Goal: Information Seeking & Learning: Learn about a topic

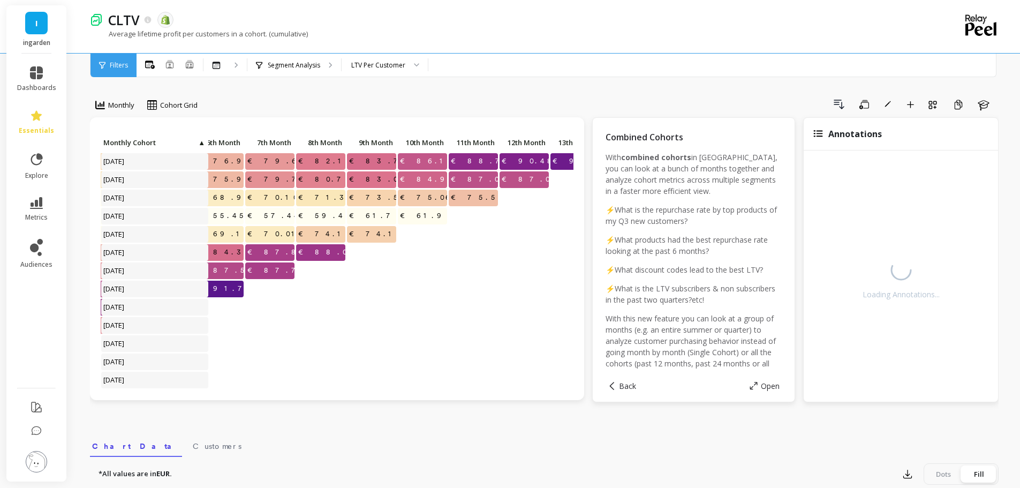
scroll to position [0, 368]
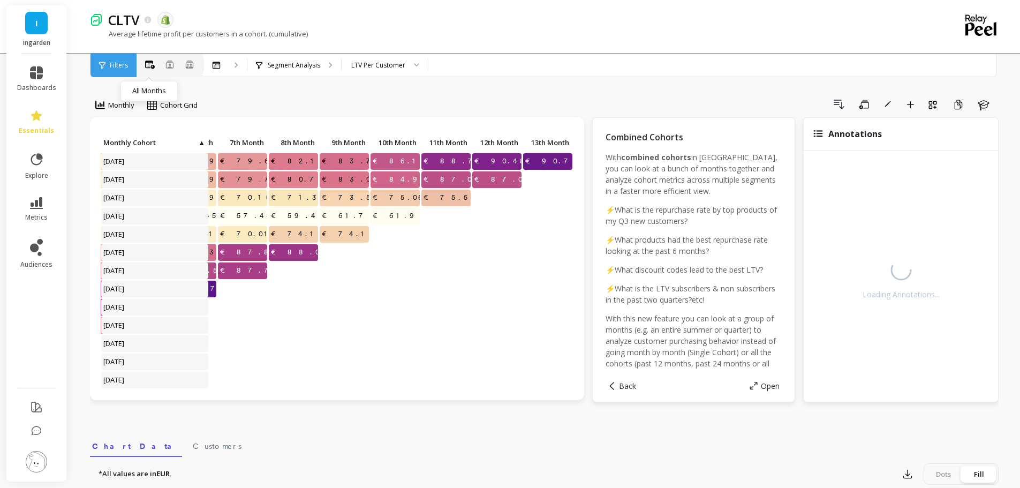
click at [149, 63] on icon at bounding box center [150, 65] width 10 height 9
click at [145, 70] on button at bounding box center [150, 64] width 10 height 12
click at [317, 59] on div "Segment Analysis" at bounding box center [294, 66] width 94 height 24
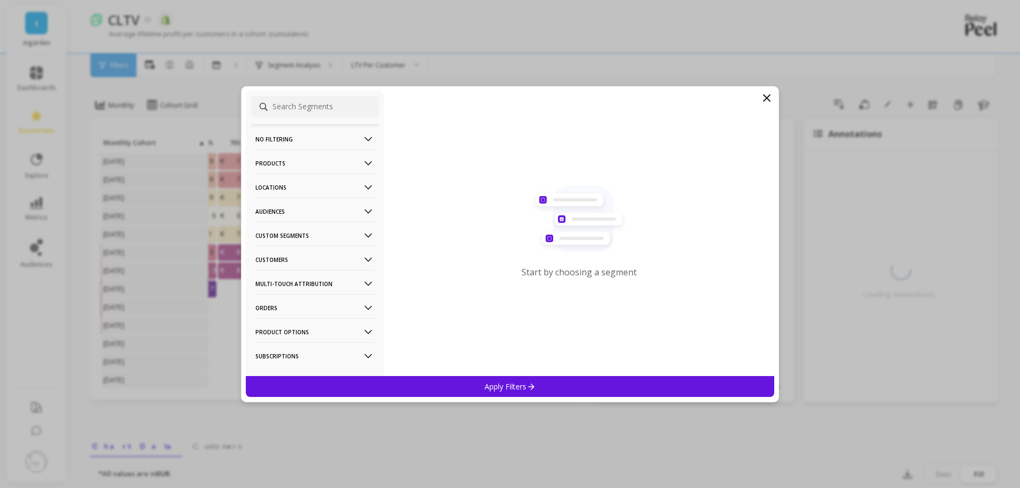
click at [770, 103] on icon at bounding box center [766, 98] width 13 height 13
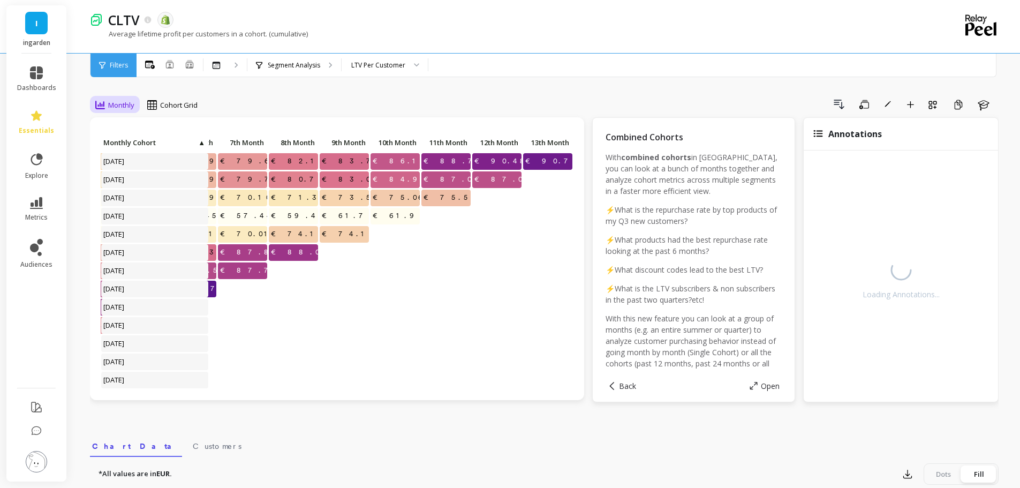
click at [116, 105] on span "Monthly" at bounding box center [121, 105] width 26 height 10
click at [119, 68] on span "Filters" at bounding box center [119, 65] width 18 height 9
click at [222, 67] on div at bounding box center [219, 65] width 14 height 7
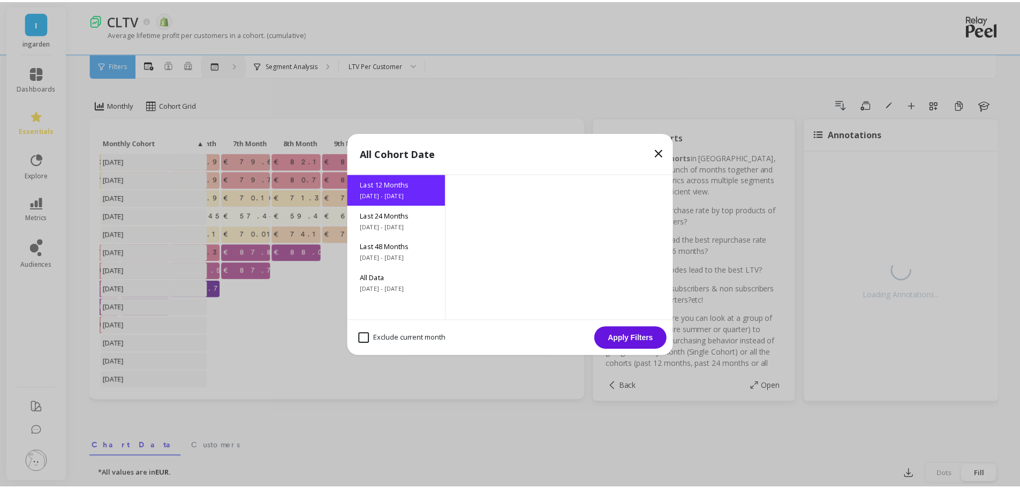
scroll to position [0, 363]
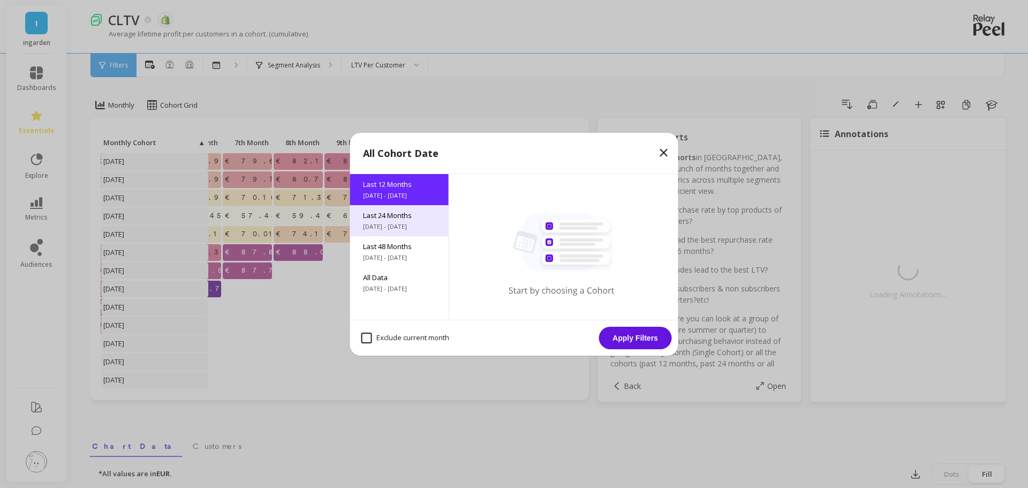
click at [402, 209] on div "Last 24 Months [DATE] - [DATE]" at bounding box center [399, 220] width 99 height 31
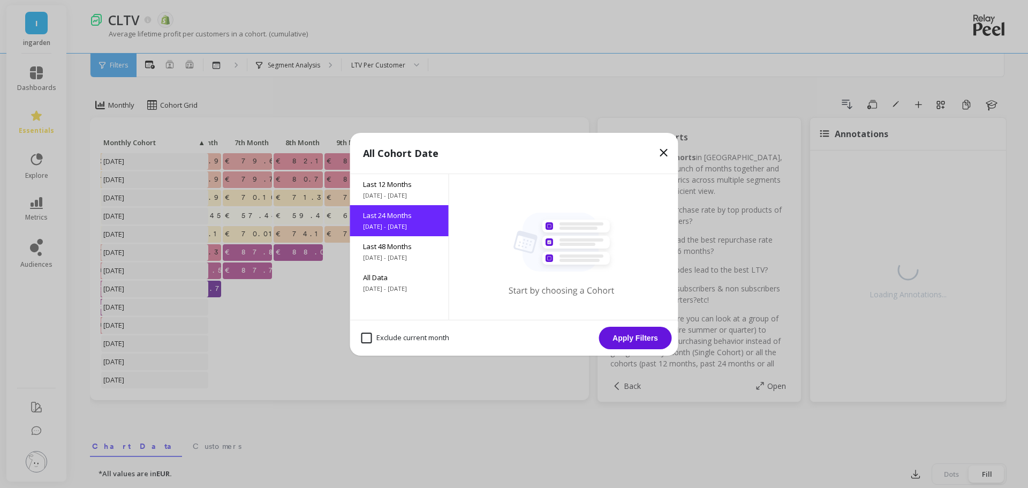
click at [654, 346] on button "Apply Filters" at bounding box center [635, 338] width 73 height 22
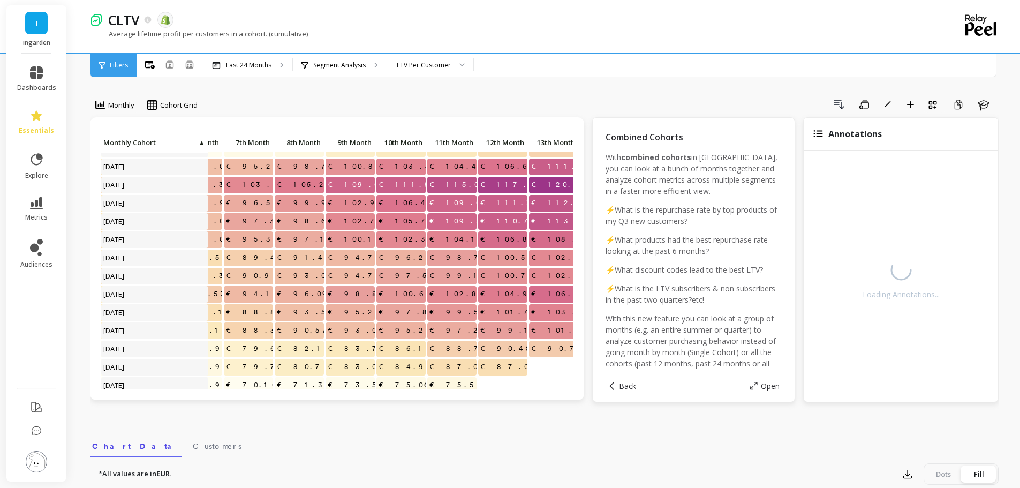
scroll to position [31, 337]
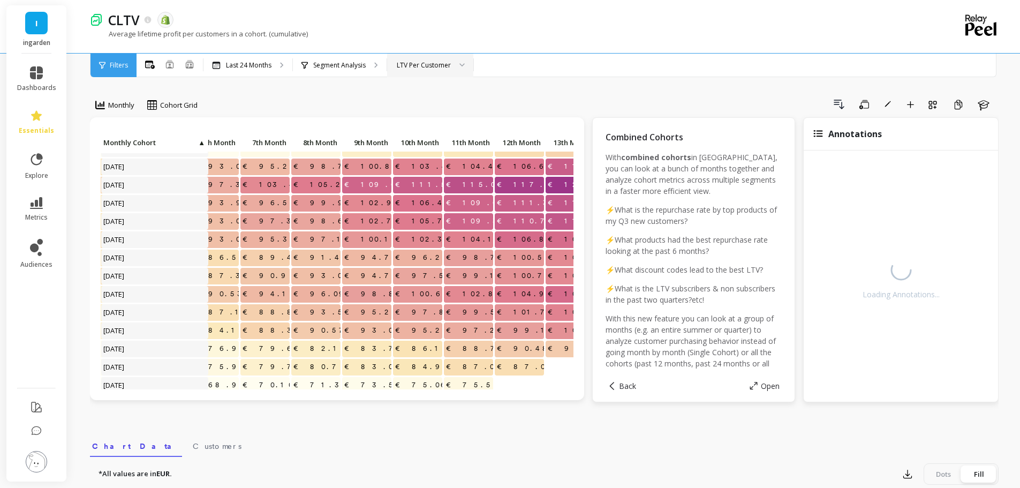
click at [418, 66] on div "LTV Per Customer" at bounding box center [424, 65] width 54 height 10
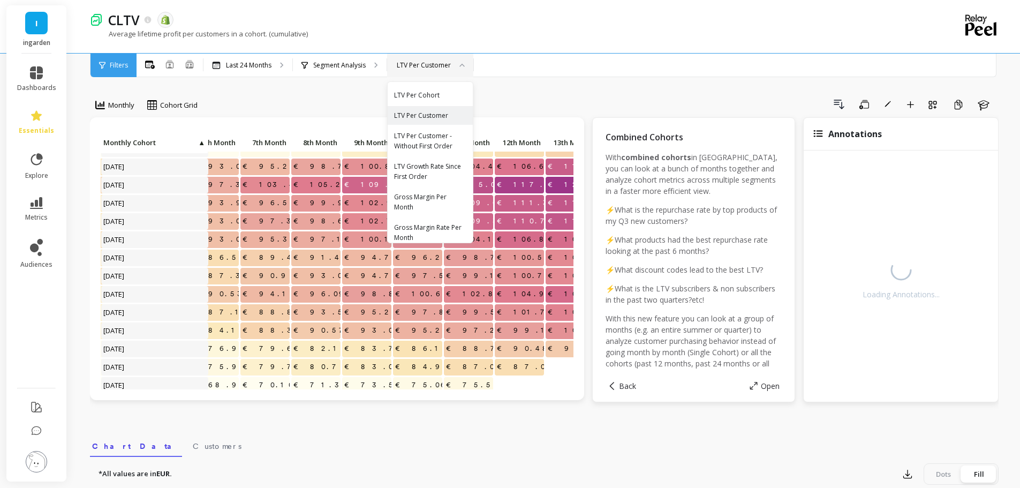
click at [418, 66] on div "LTV Per Customer" at bounding box center [424, 65] width 54 height 10
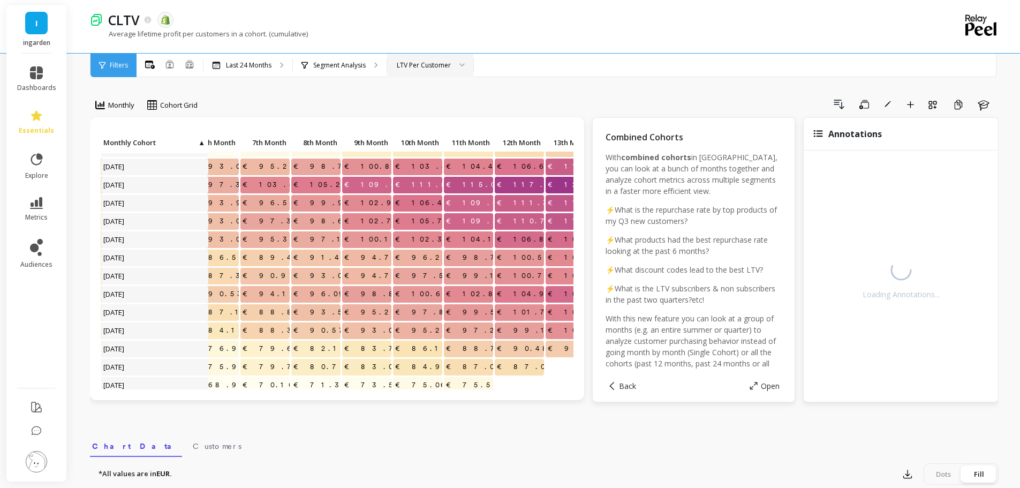
click at [418, 66] on div "LTV Per Customer" at bounding box center [424, 65] width 54 height 10
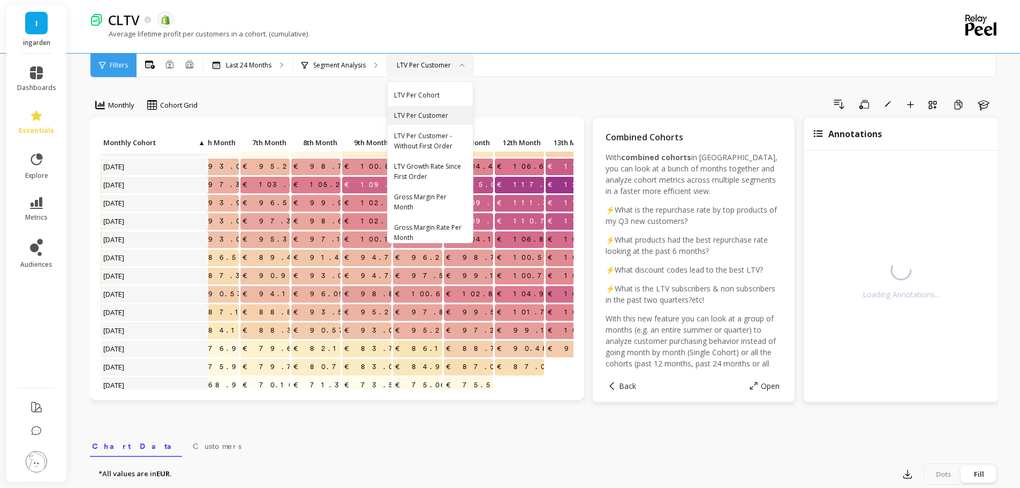
click at [418, 66] on div "LTV Per Customer" at bounding box center [424, 65] width 54 height 10
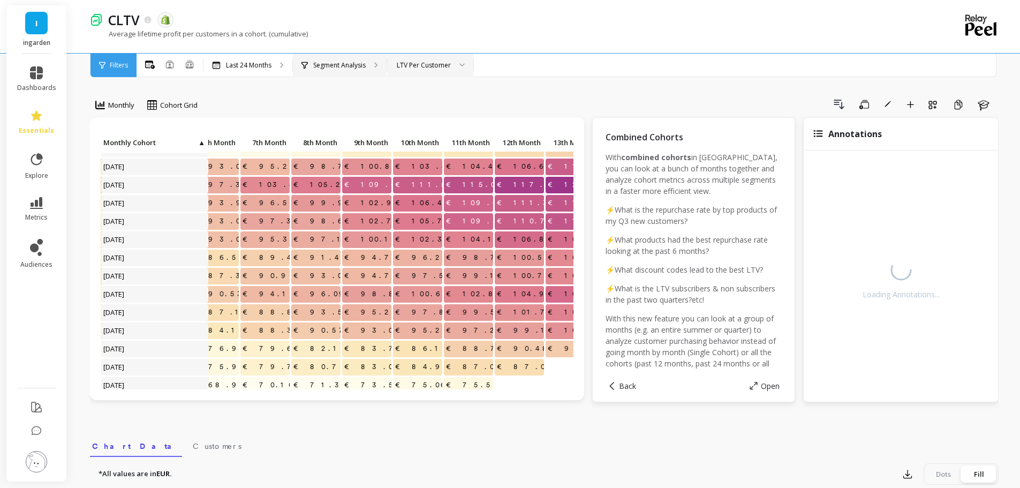
click at [376, 65] on icon at bounding box center [376, 65] width 4 height 6
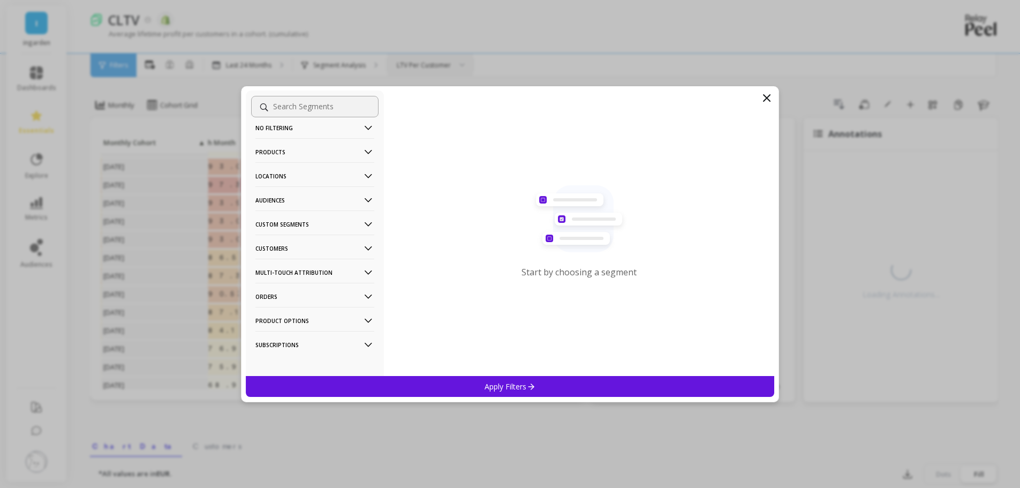
scroll to position [17, 0]
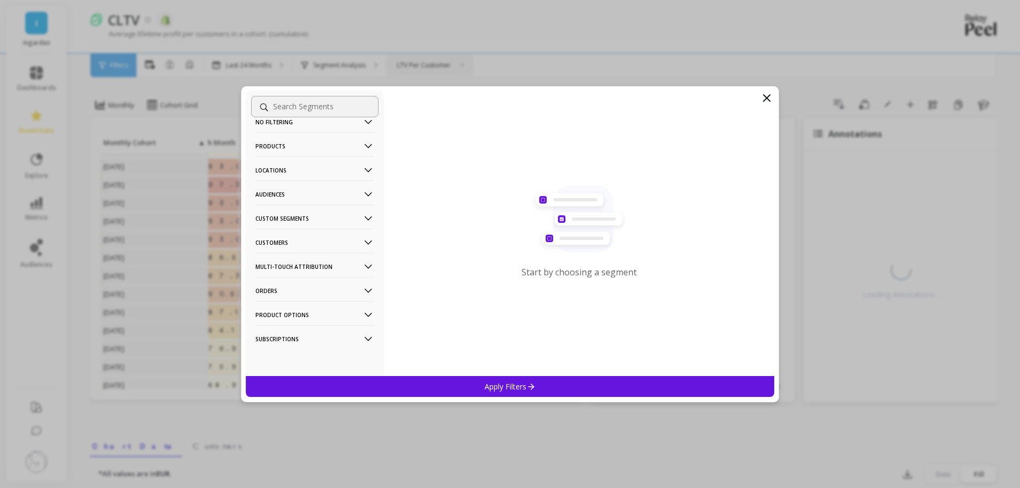
click at [308, 345] on p "Subscriptions" at bounding box center [314, 338] width 119 height 27
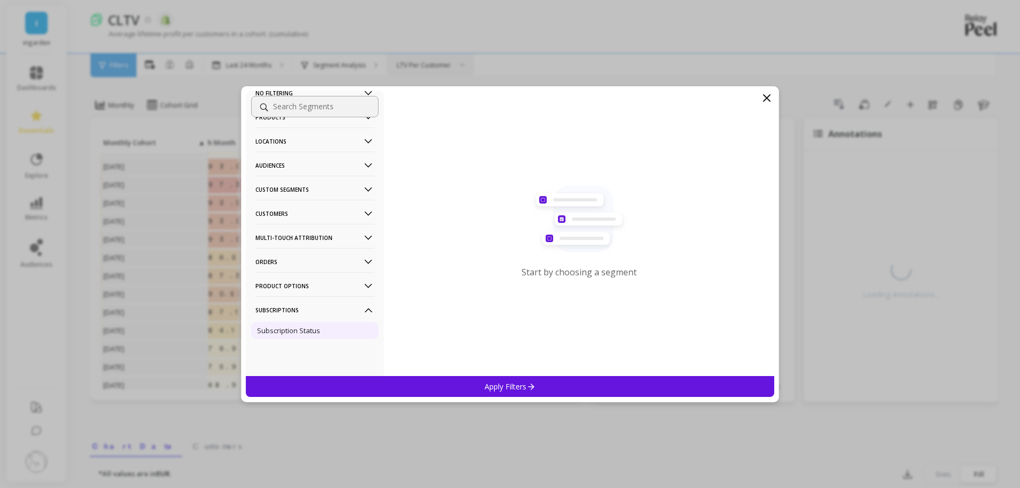
click at [309, 337] on div "Subscription Status" at bounding box center [314, 330] width 127 height 17
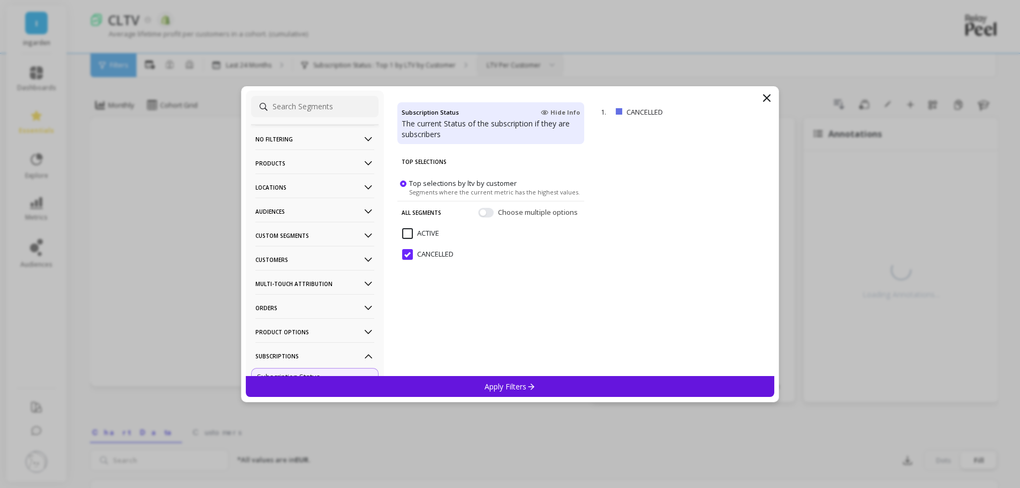
click at [336, 137] on p "No filtering" at bounding box center [314, 138] width 119 height 27
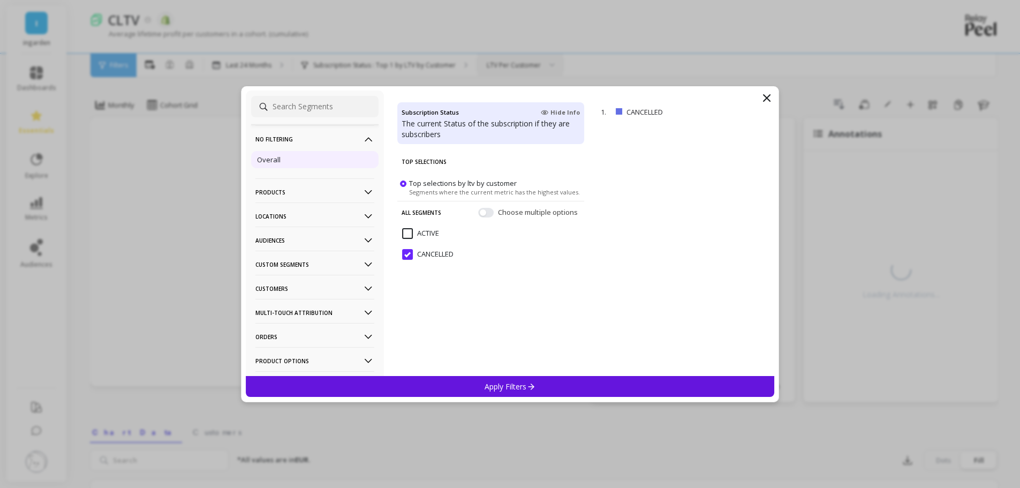
click at [297, 162] on div "Overall" at bounding box center [314, 159] width 127 height 17
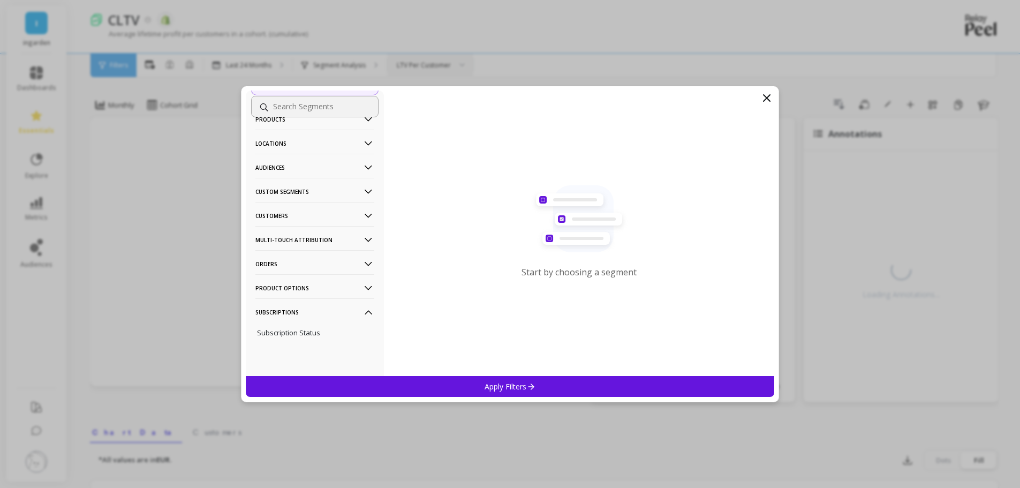
scroll to position [75, 0]
click at [314, 283] on p "Product Options" at bounding box center [314, 285] width 119 height 27
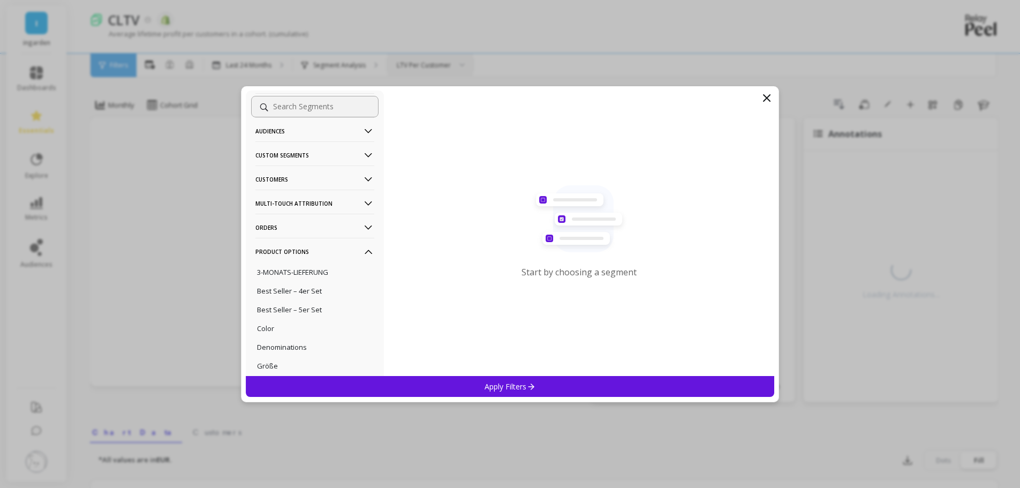
scroll to position [129, 0]
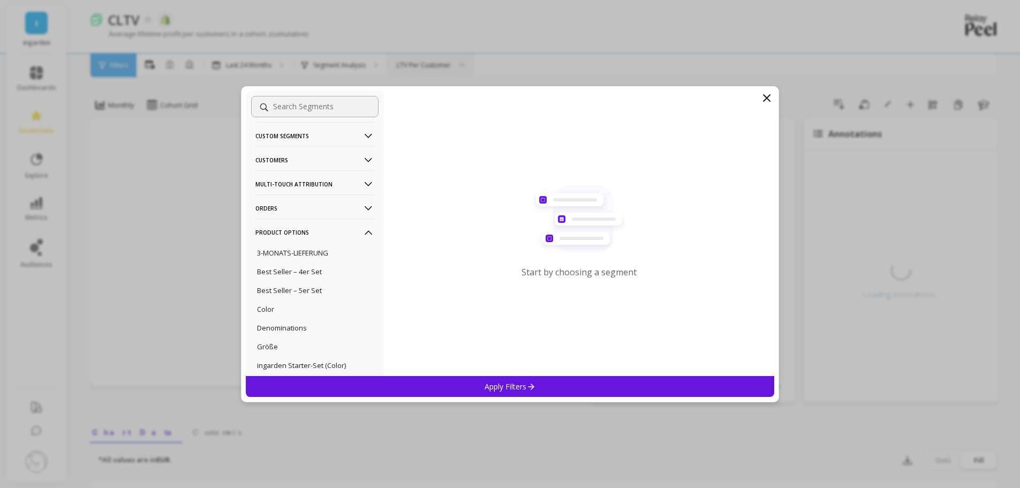
click at [307, 211] on p "Orders" at bounding box center [314, 207] width 119 height 27
click at [313, 181] on p "Multi-Touch Attribution" at bounding box center [314, 183] width 119 height 27
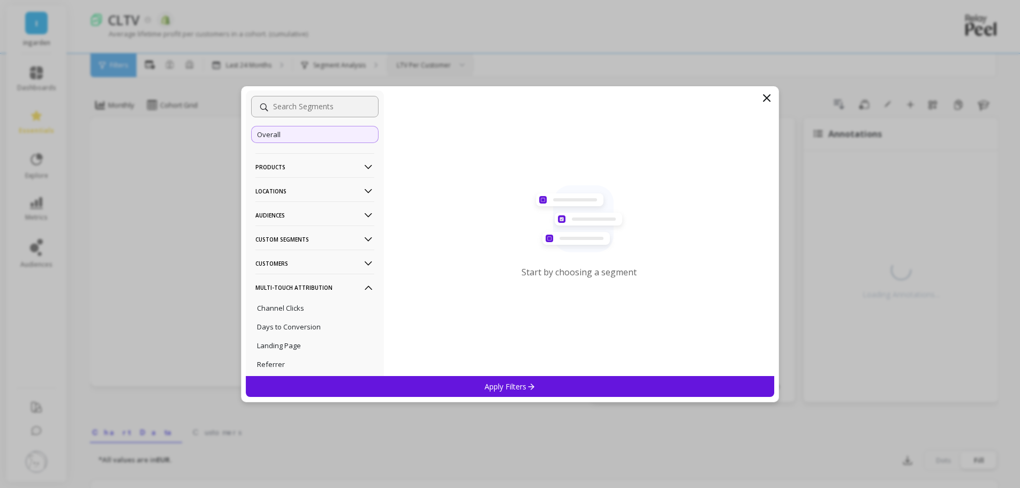
scroll to position [21, 0]
click at [295, 265] on p "Customers" at bounding box center [314, 266] width 119 height 27
click at [292, 346] on p "Subscriptions" at bounding box center [279, 344] width 44 height 10
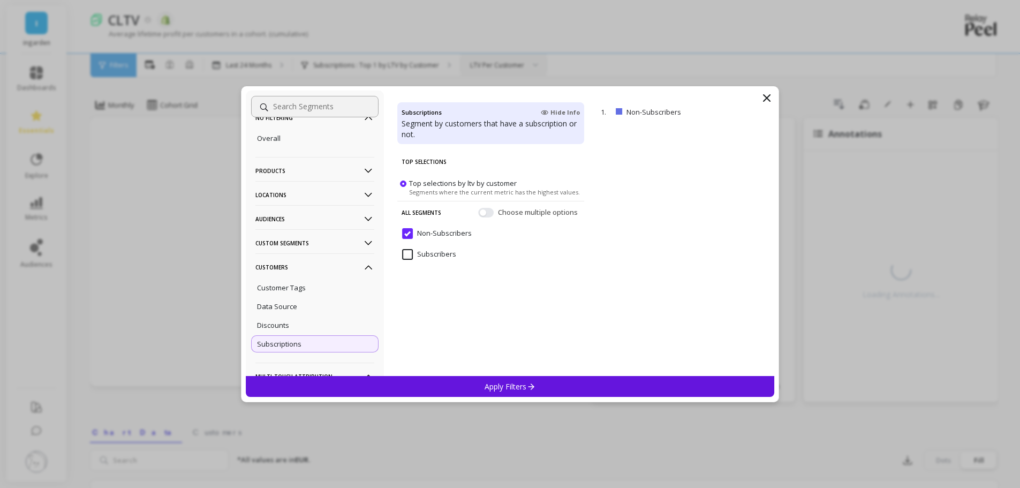
click at [576, 380] on div "Apply Filters" at bounding box center [510, 386] width 529 height 21
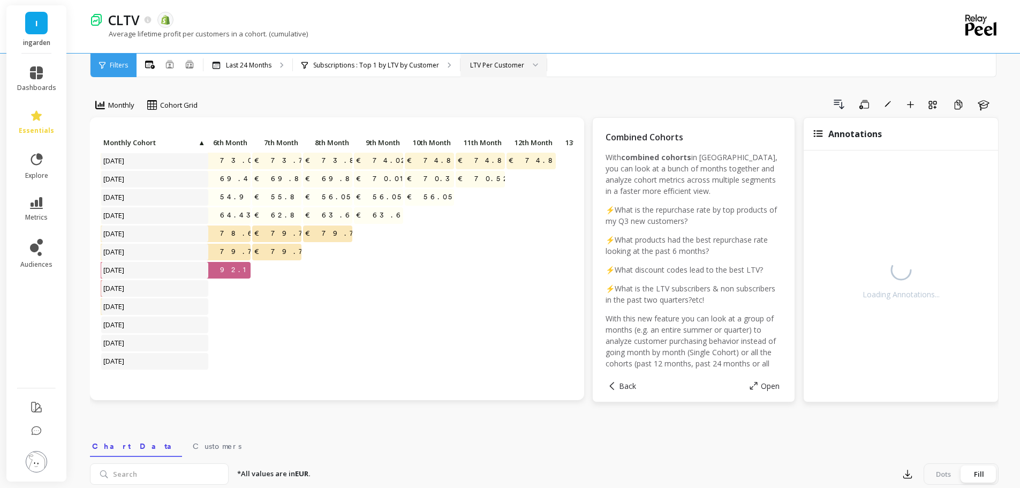
scroll to position [0, 326]
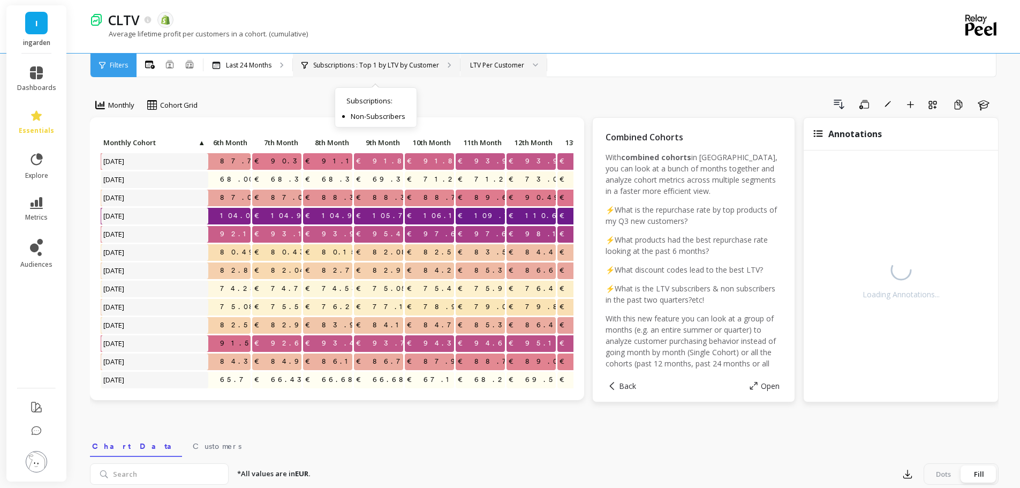
click at [427, 65] on p "Subscriptions : Top 1 by LTV by Customer" at bounding box center [376, 65] width 126 height 9
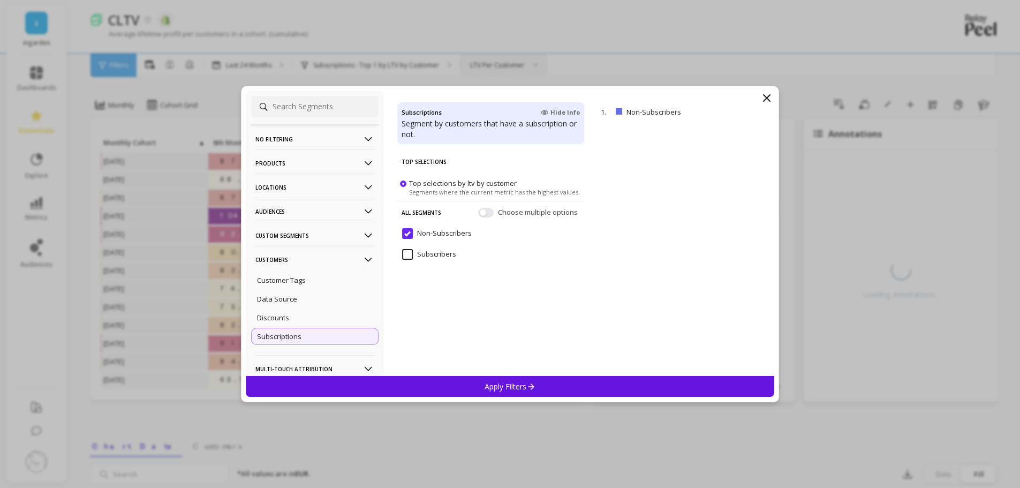
click at [418, 255] on input "Subscribers" at bounding box center [429, 254] width 54 height 11
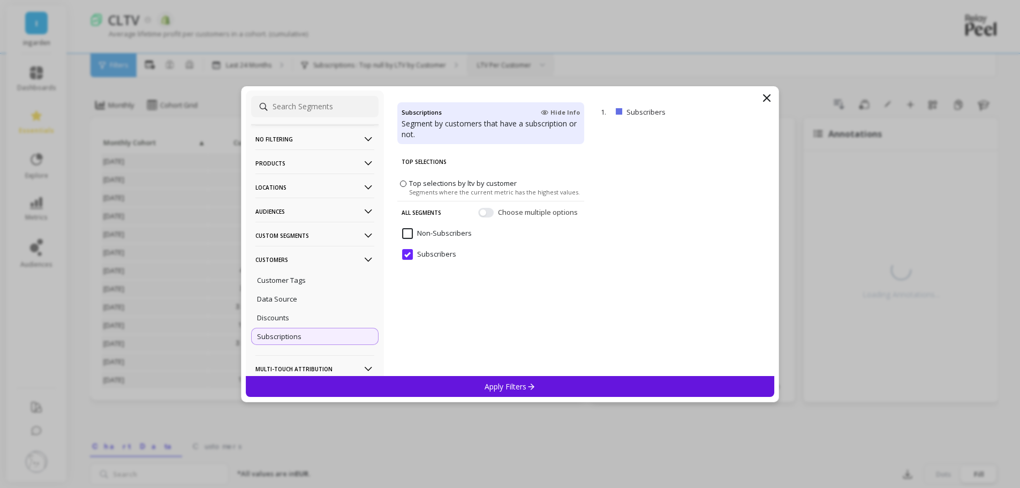
click at [540, 391] on div "Apply Filters" at bounding box center [510, 386] width 529 height 21
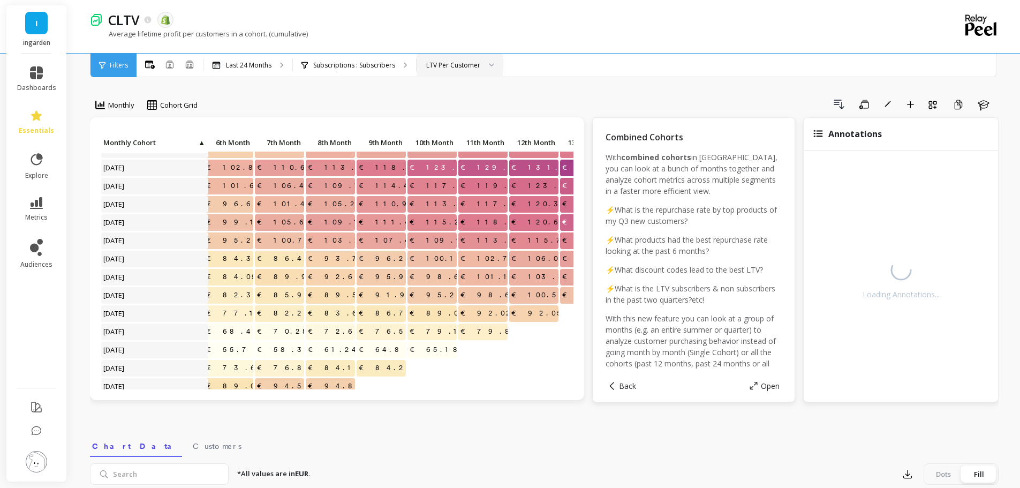
scroll to position [31, 323]
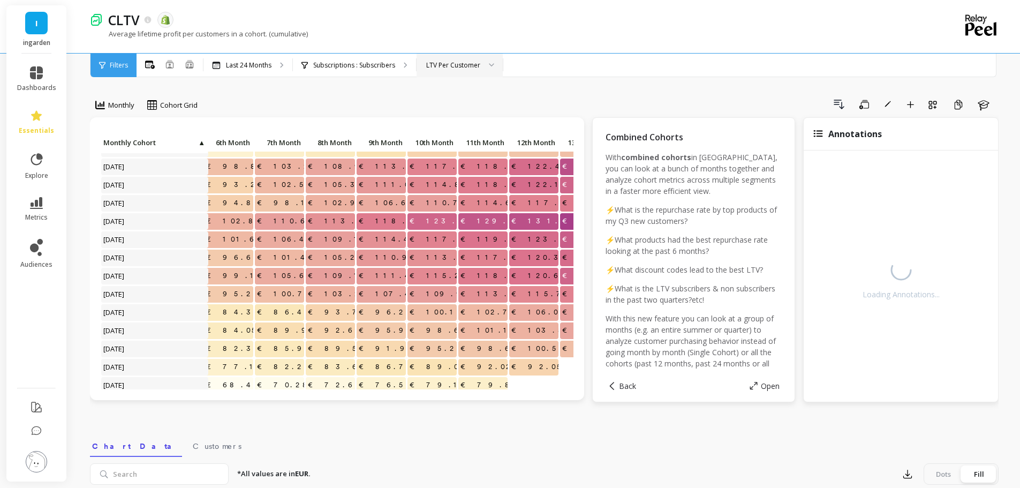
click at [539, 190] on span "€122.13" at bounding box center [543, 185] width 68 height 16
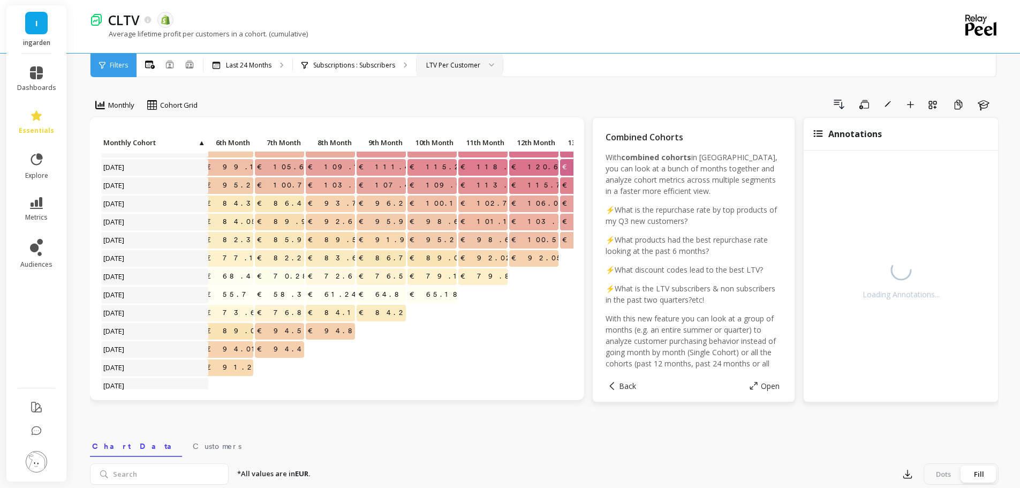
scroll to position [140, 319]
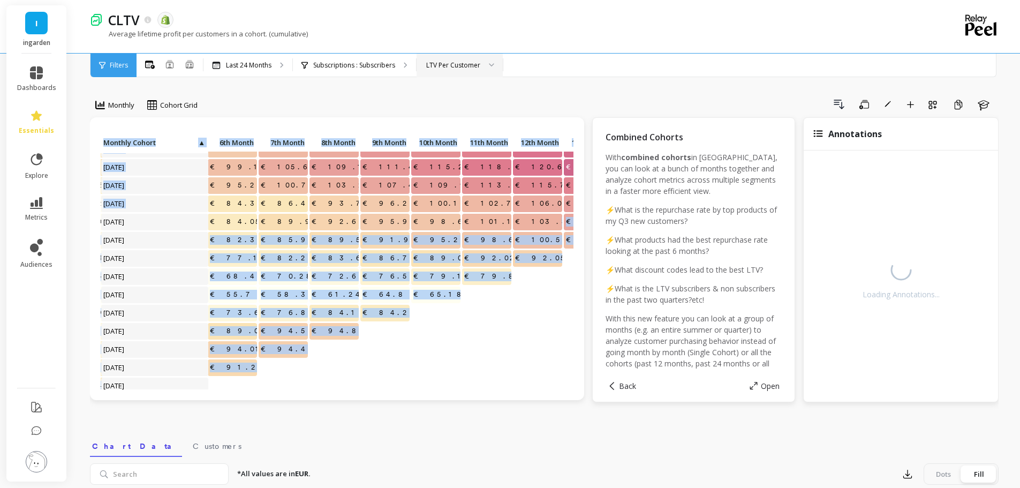
drag, startPoint x: 101, startPoint y: 222, endPoint x: 552, endPoint y: 220, distance: 450.8
click at [552, 220] on div "€75.37 €84.51 €87.98 €98.61 €102.86 €110.62 €113.17 €118.94 €123.87 €129.57 €13…" at bounding box center [371, 241] width 1178 height 492
click at [552, 227] on span "€103.80" at bounding box center [547, 222] width 69 height 16
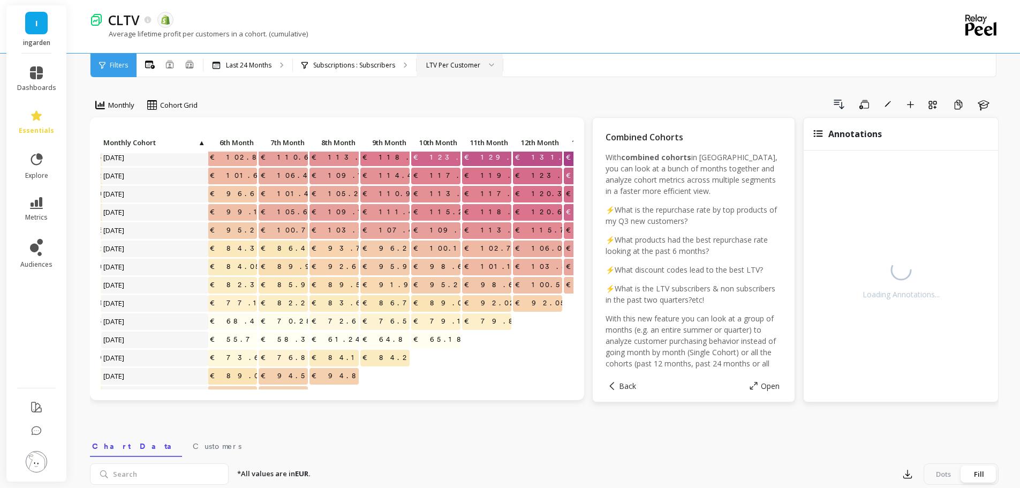
scroll to position [107, 319]
